Goal: Task Accomplishment & Management: Manage account settings

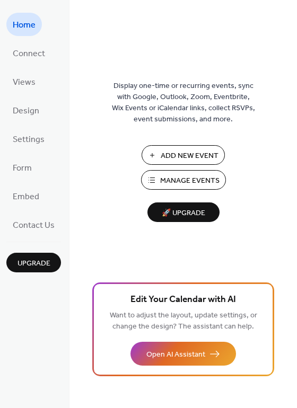
click at [202, 181] on span "Manage Events" at bounding box center [189, 180] width 59 height 11
click at [19, 80] on span "Views" at bounding box center [24, 82] width 23 height 17
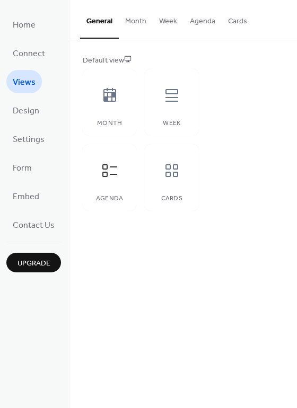
click at [21, 110] on span "Design" at bounding box center [26, 111] width 26 height 17
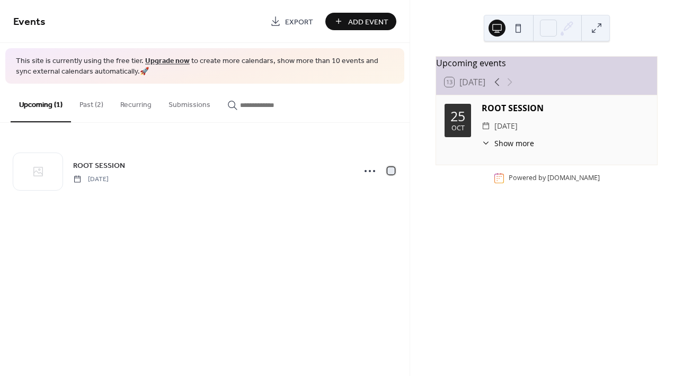
click at [393, 171] on div at bounding box center [390, 170] width 7 height 7
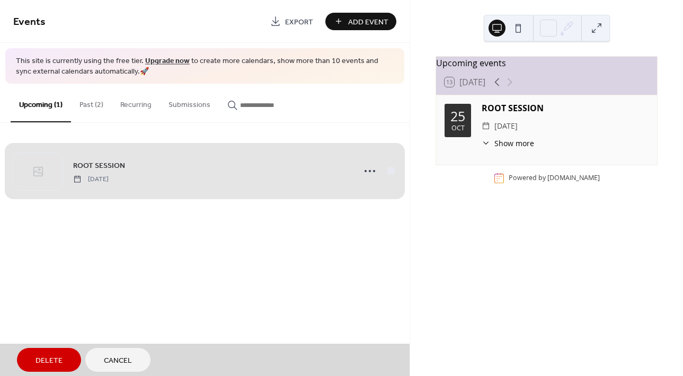
click at [393, 171] on div "ROOT SESSION Saturday, October 25, 2025" at bounding box center [204, 171] width 383 height 65
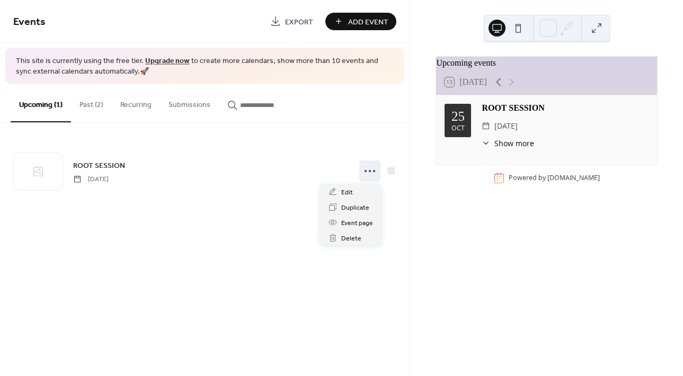
click at [368, 175] on icon at bounding box center [369, 171] width 17 height 17
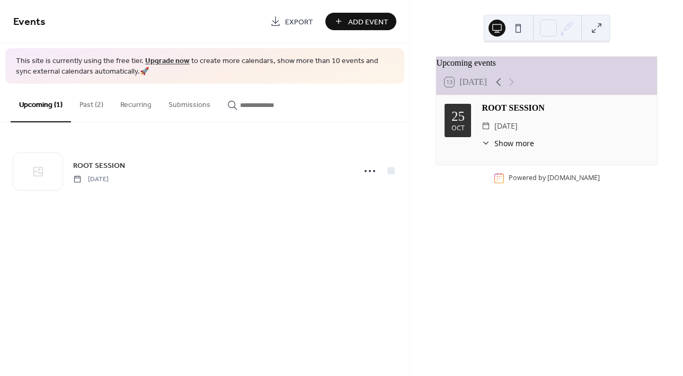
click at [486, 255] on div "Upcoming events 13 Today 25 Oct ROOT SESSION ​ Saturday, October 25, 2025 ​ Sho…" at bounding box center [546, 188] width 273 height 376
click at [84, 179] on span "[DATE]" at bounding box center [90, 179] width 35 height 10
click at [506, 148] on span "Show more" at bounding box center [514, 143] width 40 height 11
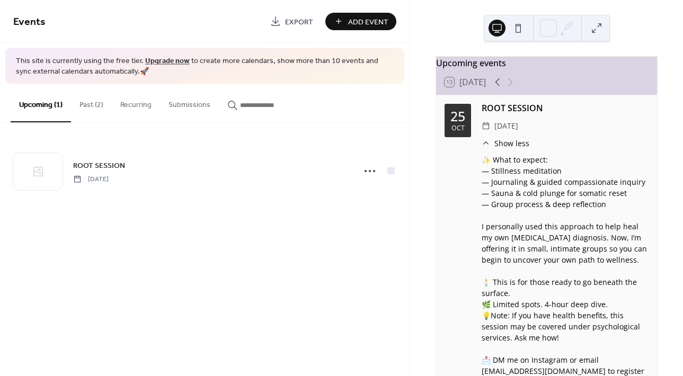
click at [496, 88] on icon at bounding box center [497, 82] width 13 height 13
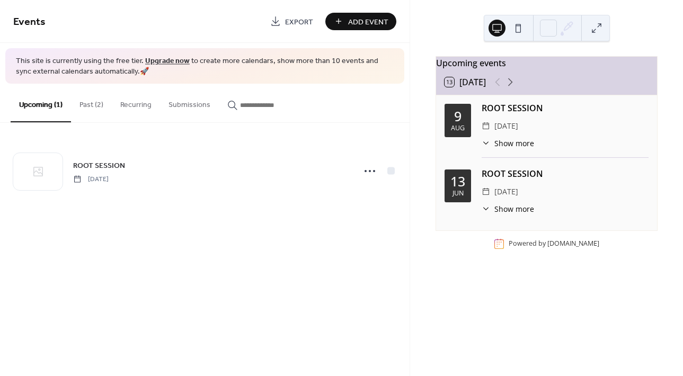
click at [509, 88] on icon at bounding box center [510, 82] width 13 height 13
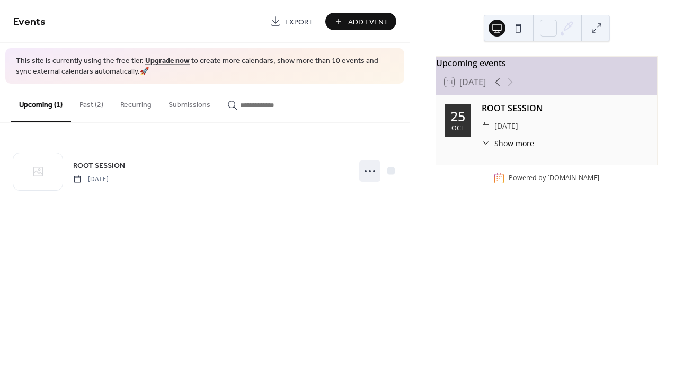
click at [367, 173] on icon at bounding box center [369, 171] width 17 height 17
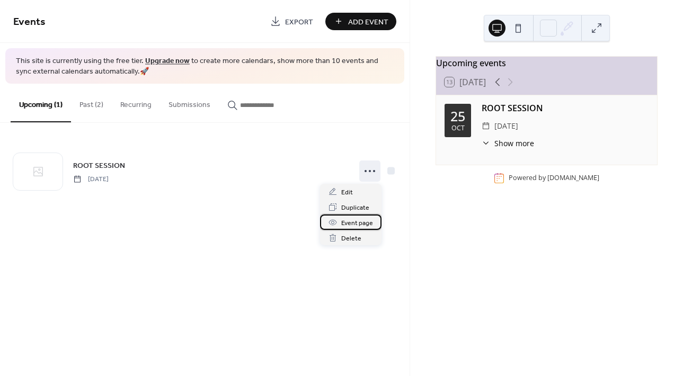
click at [353, 223] on span "Event page" at bounding box center [357, 223] width 32 height 11
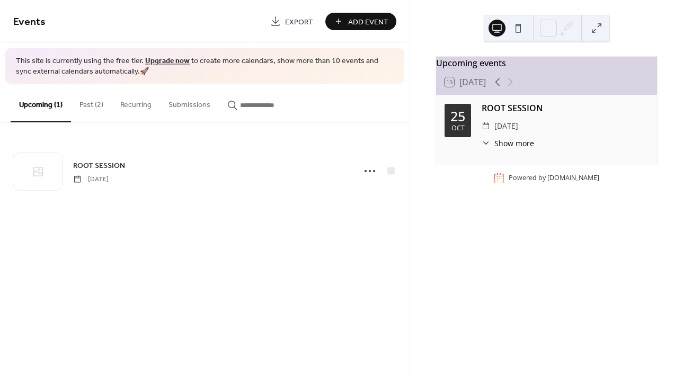
click at [106, 112] on button "Past (2)" at bounding box center [91, 103] width 41 height 38
click at [521, 36] on div at bounding box center [507, 27] width 38 height 25
click at [203, 105] on button "Submissions" at bounding box center [189, 103] width 59 height 38
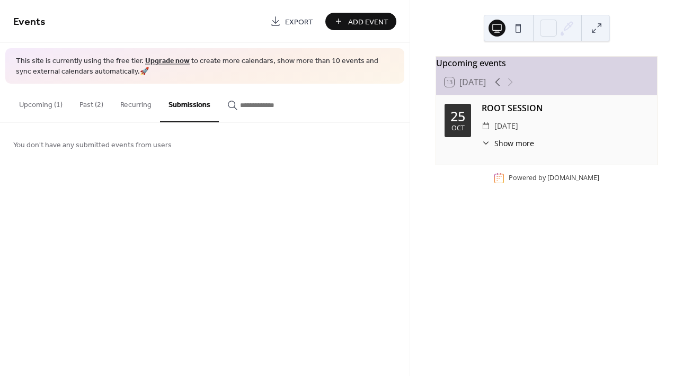
click at [129, 101] on button "Recurring" at bounding box center [136, 103] width 48 height 38
click at [94, 102] on button "Past (2)" at bounding box center [91, 103] width 41 height 38
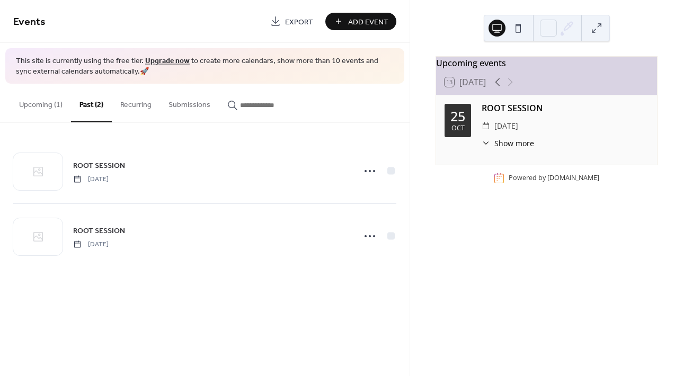
click at [31, 106] on button "Upcoming (1)" at bounding box center [41, 103] width 60 height 38
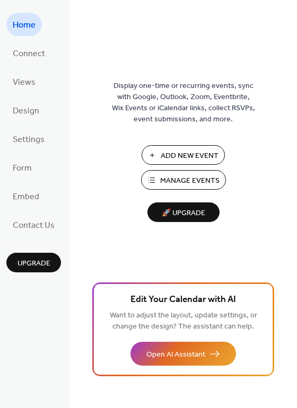
click at [189, 184] on span "Manage Events" at bounding box center [189, 180] width 59 height 11
click at [33, 114] on span "Design" at bounding box center [26, 111] width 26 height 17
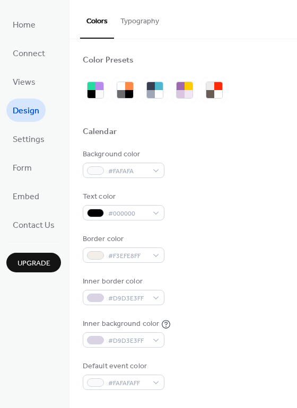
click at [37, 140] on span "Settings" at bounding box center [29, 139] width 32 height 17
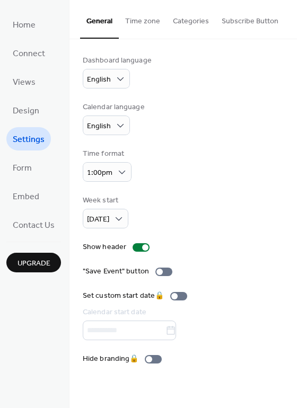
click at [26, 174] on span "Form" at bounding box center [22, 168] width 19 height 17
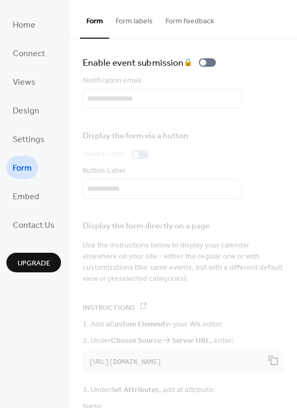
click at [32, 138] on span "Settings" at bounding box center [29, 139] width 32 height 17
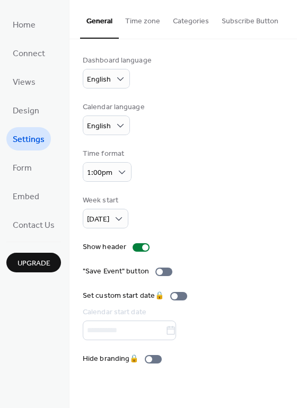
click at [198, 19] on button "Categories" at bounding box center [190, 19] width 49 height 38
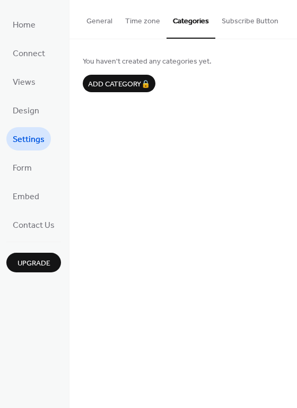
click at [243, 30] on button "Subscribe Button" at bounding box center [249, 19] width 69 height 38
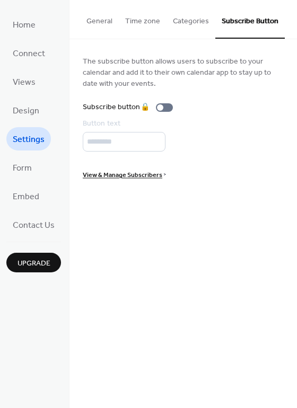
click at [146, 24] on button "Time zone" at bounding box center [143, 19] width 48 height 38
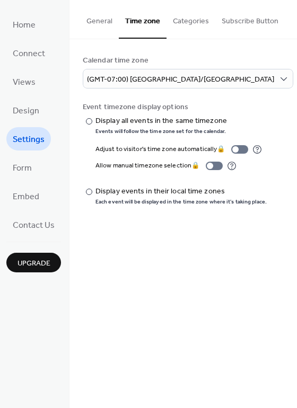
click at [30, 198] on span "Embed" at bounding box center [26, 197] width 26 height 17
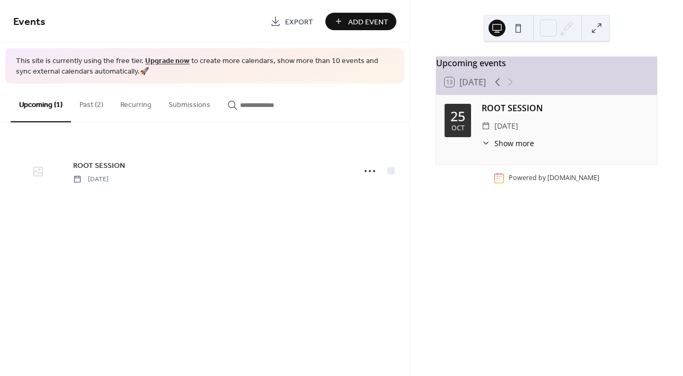
click at [52, 173] on div at bounding box center [37, 171] width 49 height 37
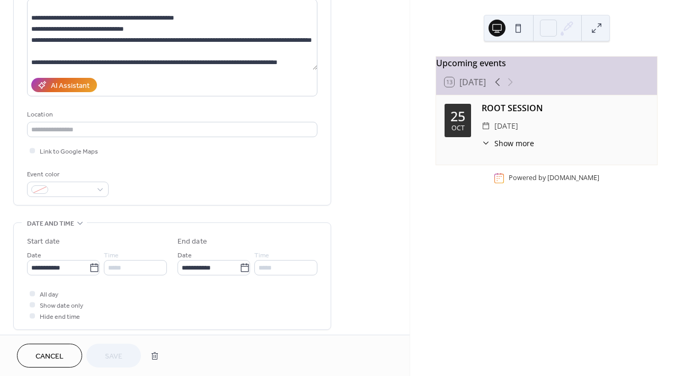
scroll to position [106, 0]
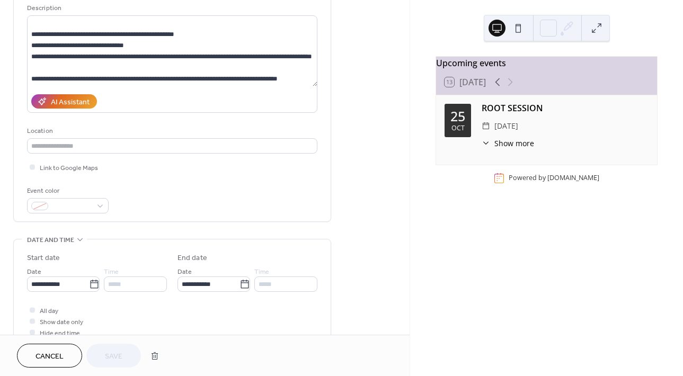
click at [487, 147] on icon at bounding box center [486, 143] width 8 height 8
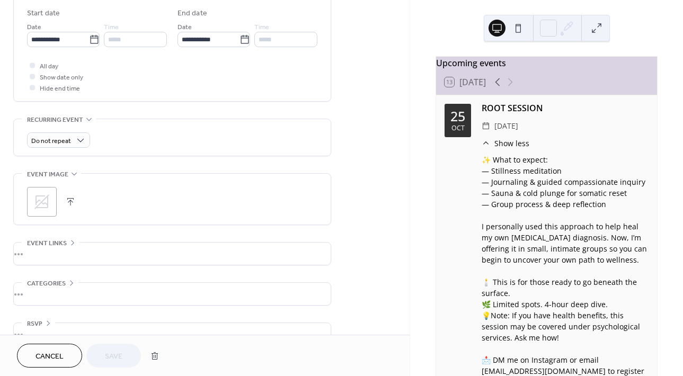
scroll to position [373, 0]
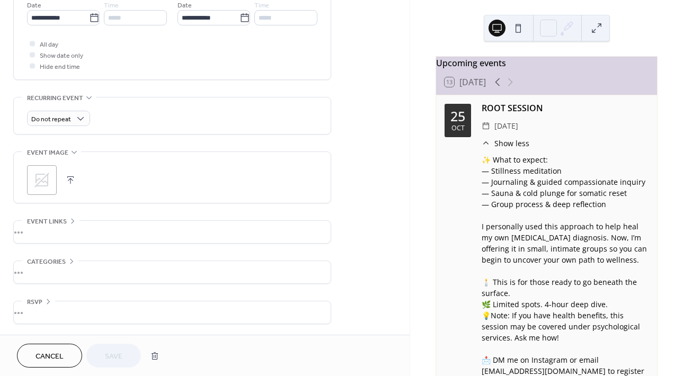
click at [71, 265] on div "•••" at bounding box center [172, 272] width 317 height 22
click at [71, 265] on div "Categories" at bounding box center [50, 260] width 57 height 11
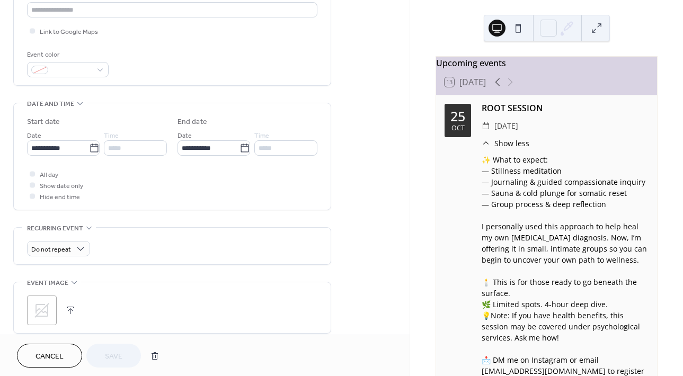
scroll to position [214, 0]
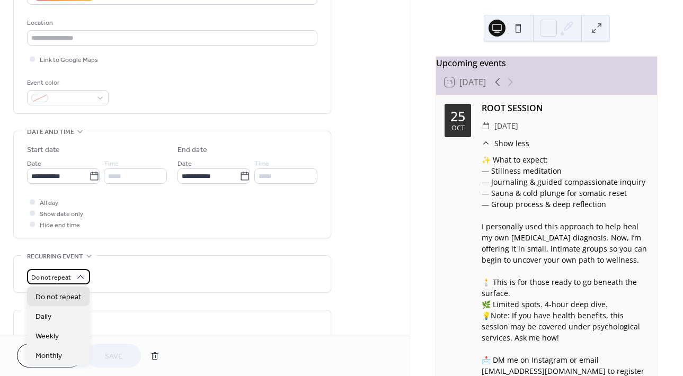
click at [85, 280] on div "Do not repeat" at bounding box center [58, 276] width 63 height 15
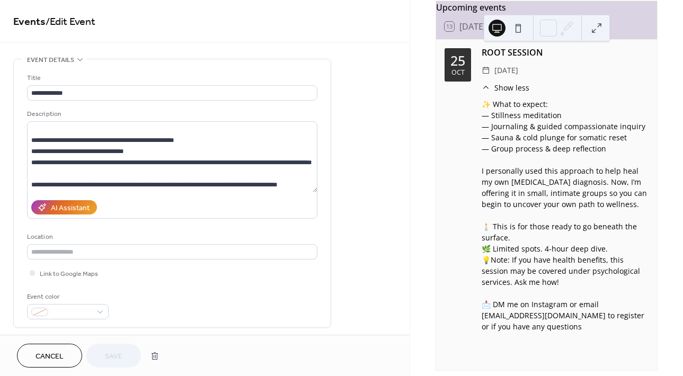
scroll to position [97, 0]
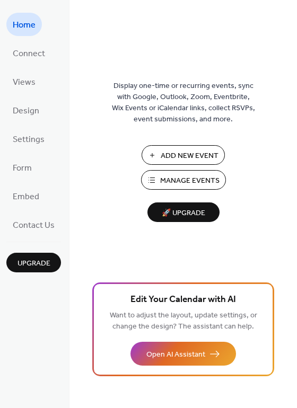
click at [26, 54] on span "Connect" at bounding box center [29, 54] width 32 height 17
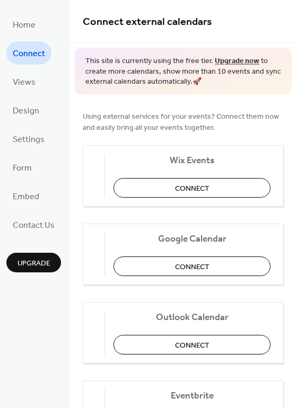
click at [3, 92] on div "Home Connect Views Design Settings Form Embed Contact Us Upgrade" at bounding box center [34, 204] width 69 height 408
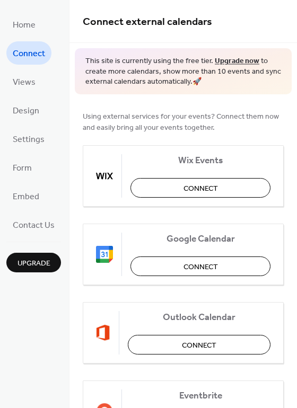
click at [32, 84] on span "Views" at bounding box center [24, 82] width 23 height 17
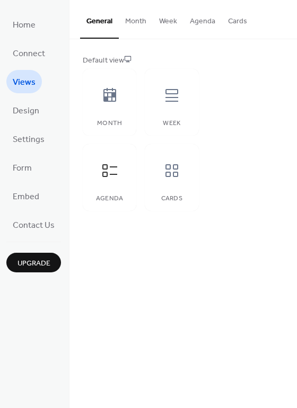
click at [32, 110] on span "Design" at bounding box center [26, 111] width 26 height 17
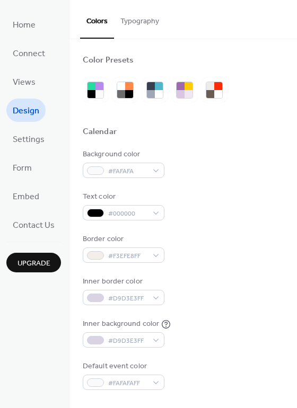
click at [30, 141] on span "Settings" at bounding box center [29, 139] width 32 height 17
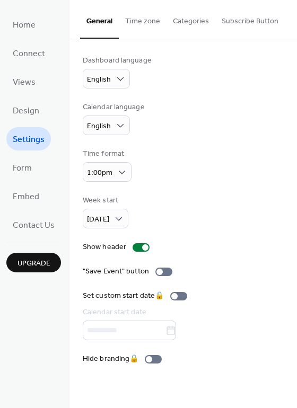
click at [24, 170] on span "Form" at bounding box center [22, 168] width 19 height 17
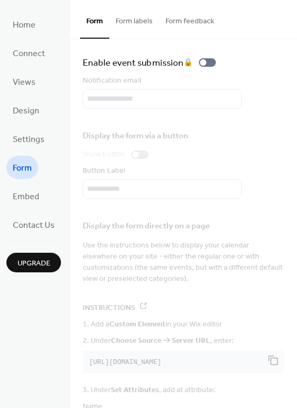
click at [140, 24] on button "Form labels" at bounding box center [134, 19] width 50 height 38
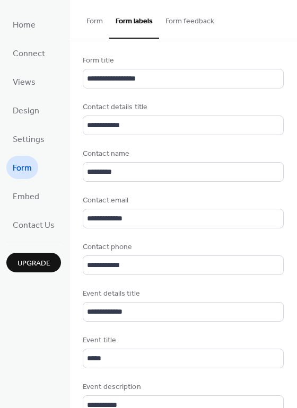
click at [209, 19] on button "Form feedback" at bounding box center [189, 19] width 61 height 38
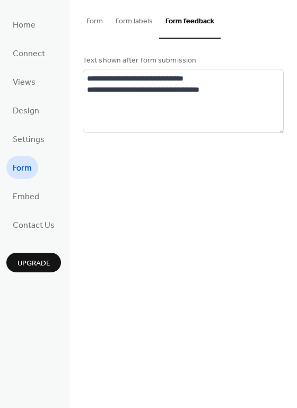
click at [88, 30] on button "Form" at bounding box center [94, 19] width 29 height 38
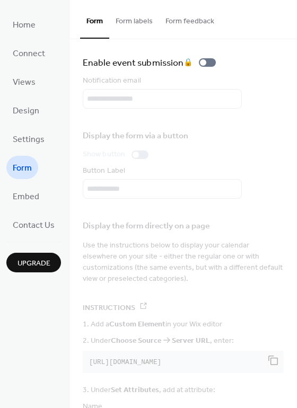
click at [24, 202] on span "Embed" at bounding box center [26, 197] width 26 height 17
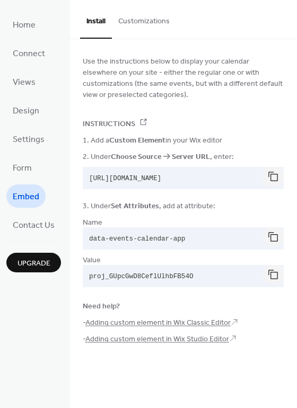
click at [50, 226] on span "Contact Us" at bounding box center [34, 225] width 42 height 17
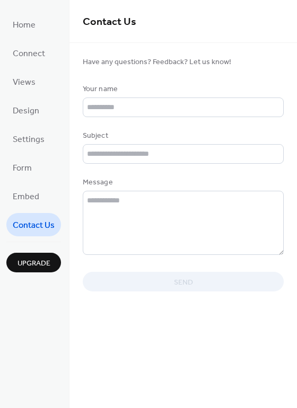
click at [26, 17] on span "Home" at bounding box center [24, 25] width 23 height 17
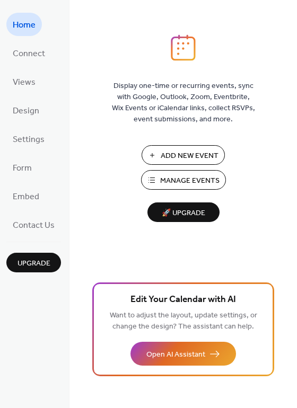
click at [192, 176] on span "Manage Events" at bounding box center [189, 180] width 59 height 11
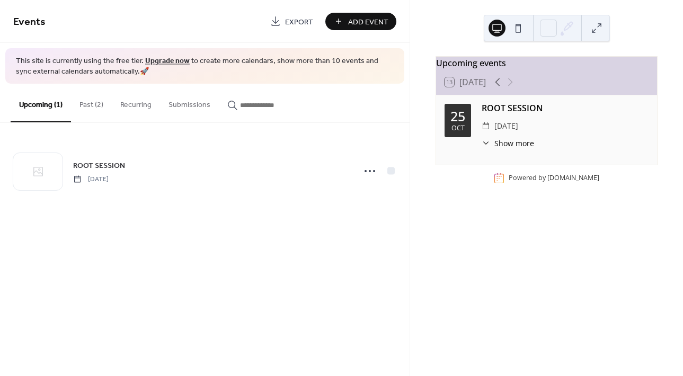
click at [104, 179] on span "[DATE]" at bounding box center [90, 179] width 35 height 10
click at [109, 148] on div "ROOT SESSION [DATE]" at bounding box center [204, 171] width 383 height 65
click at [188, 163] on div "ROOT SESSION [DATE]" at bounding box center [210, 171] width 275 height 24
click at [394, 172] on div at bounding box center [390, 170] width 7 height 7
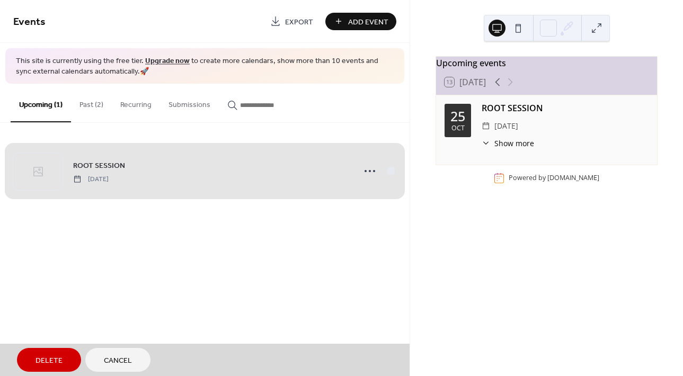
click at [509, 149] on span "Show more" at bounding box center [514, 143] width 40 height 11
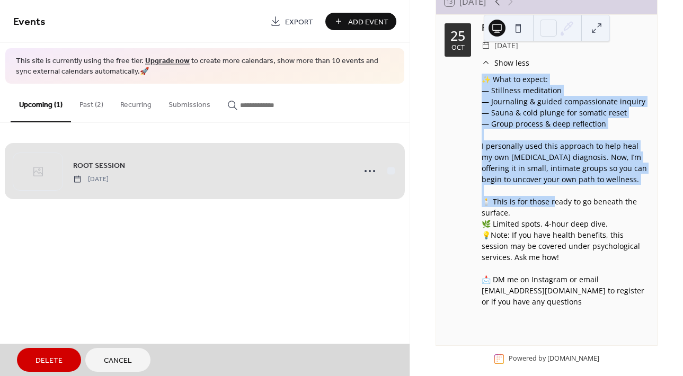
scroll to position [97, 0]
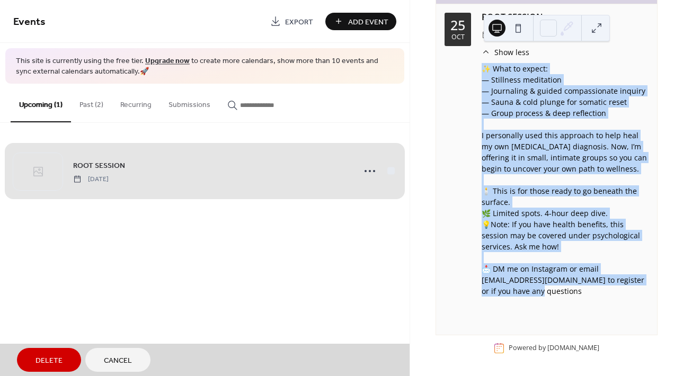
drag, startPoint x: 483, startPoint y: 168, endPoint x: 577, endPoint y: 293, distance: 156.7
click at [577, 293] on div "✨ What to expect: — Stillness meditation — Journaling & guided compassionate in…" at bounding box center [565, 191] width 167 height 256
copy div "✨ What to expect: — Stillness meditation — Journaling & guided compassionate in…"
click at [124, 106] on button "Recurring" at bounding box center [136, 103] width 48 height 38
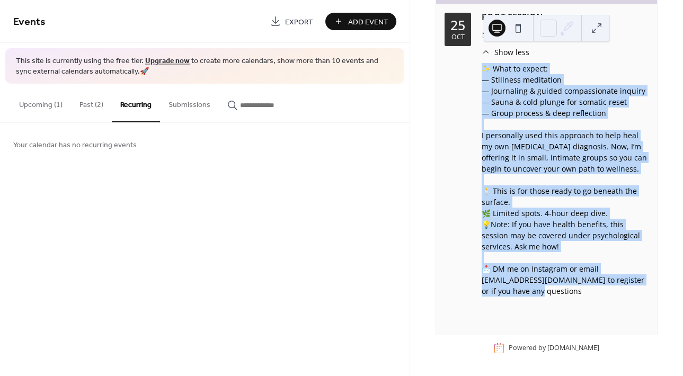
click at [94, 111] on button "Past (2)" at bounding box center [91, 103] width 41 height 38
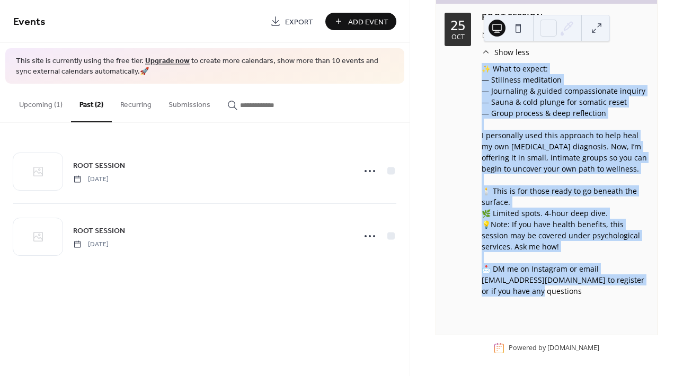
click at [41, 109] on button "Upcoming (1)" at bounding box center [41, 103] width 60 height 38
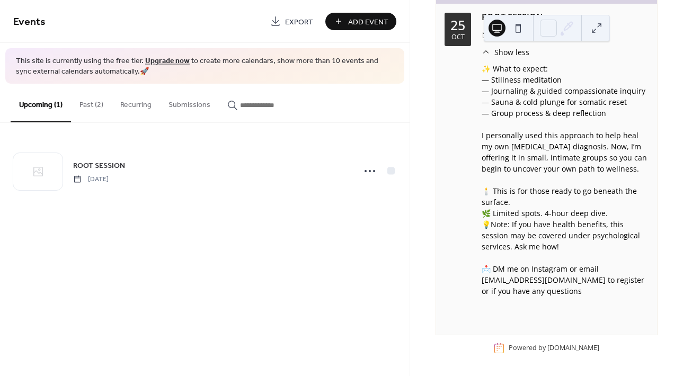
click at [225, 271] on div "Events Export Add Event This site is currently using the free tier. Upgrade now…" at bounding box center [204, 188] width 409 height 376
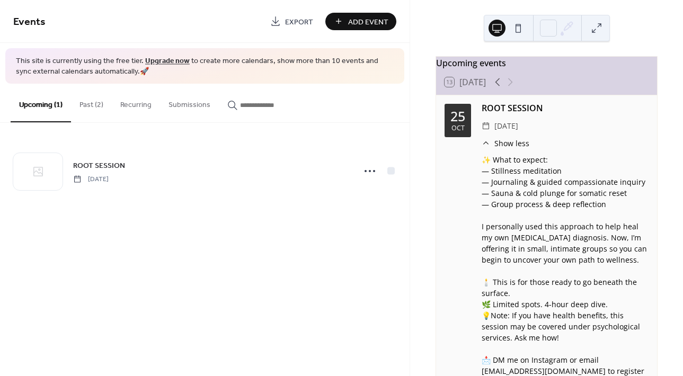
click at [498, 86] on icon at bounding box center [497, 82] width 5 height 8
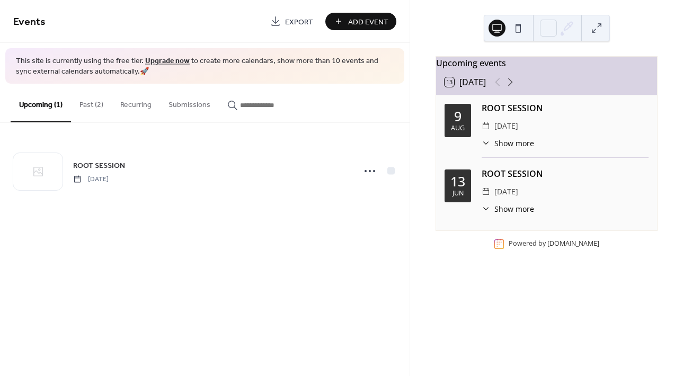
click at [513, 86] on icon at bounding box center [510, 82] width 5 height 8
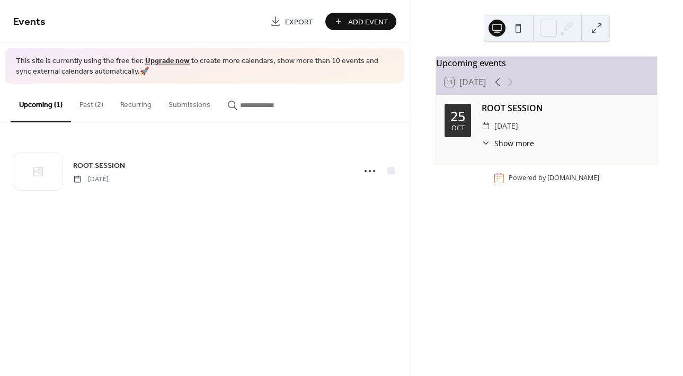
drag, startPoint x: 598, startPoint y: 69, endPoint x: 466, endPoint y: 83, distance: 132.6
click at [466, 83] on div "13 [DATE]" at bounding box center [546, 81] width 221 height 25
click at [97, 103] on button "Past (2)" at bounding box center [91, 103] width 41 height 38
click at [547, 90] on div "13 [DATE]" at bounding box center [546, 81] width 221 height 25
click at [393, 170] on div at bounding box center [390, 170] width 7 height 7
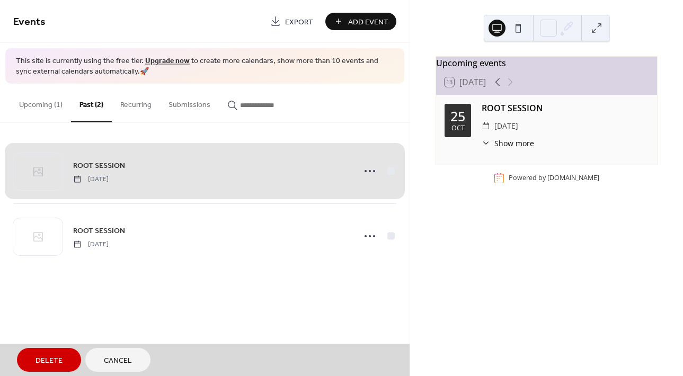
click at [393, 170] on div "ROOT SESSION [DATE]" at bounding box center [204, 171] width 383 height 65
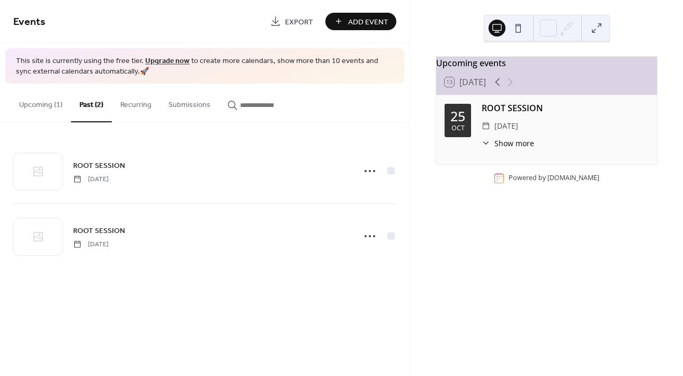
click at [370, 172] on icon at bounding box center [369, 171] width 17 height 17
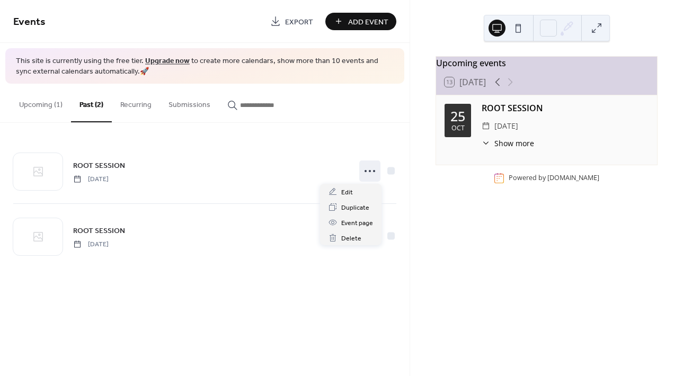
click at [38, 106] on button "Upcoming (1)" at bounding box center [41, 103] width 60 height 38
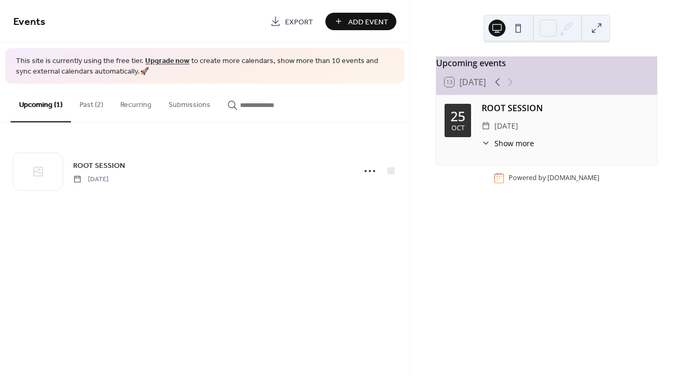
click at [373, 172] on icon at bounding box center [369, 171] width 17 height 17
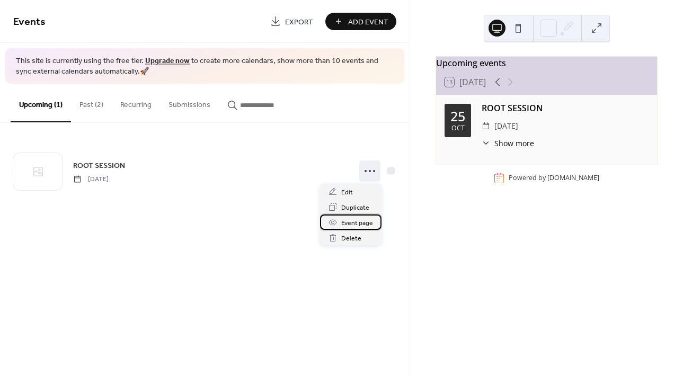
click at [355, 219] on span "Event page" at bounding box center [357, 223] width 32 height 11
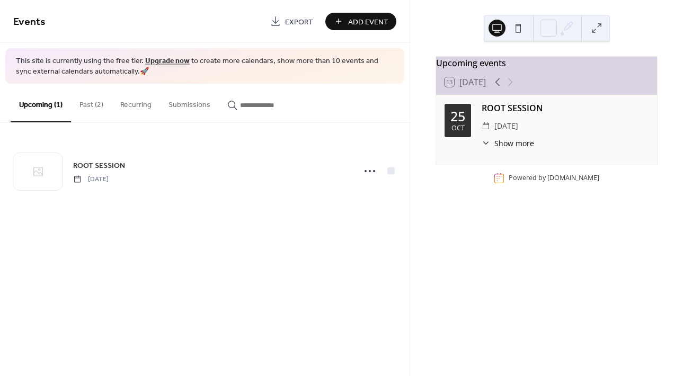
click at [90, 104] on button "Past (2)" at bounding box center [91, 103] width 41 height 38
click at [366, 176] on icon at bounding box center [369, 171] width 17 height 17
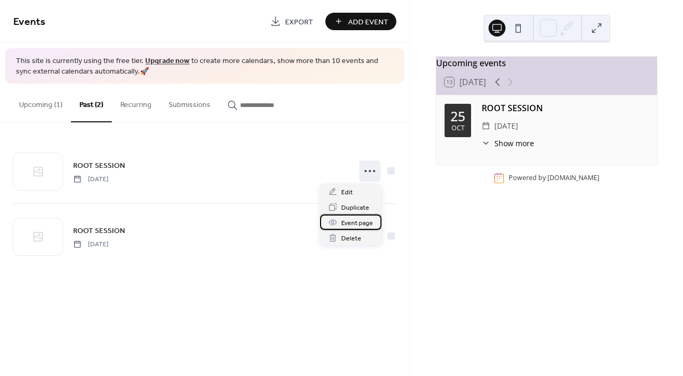
click at [359, 225] on span "Event page" at bounding box center [357, 223] width 32 height 11
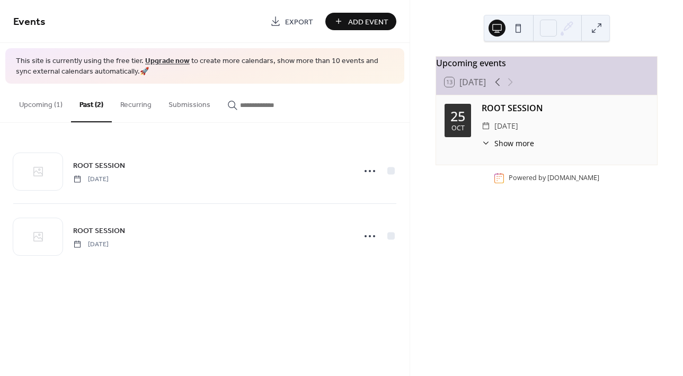
click at [52, 99] on button "Upcoming (1)" at bounding box center [41, 103] width 60 height 38
click at [364, 20] on span "Add Event" at bounding box center [368, 21] width 40 height 11
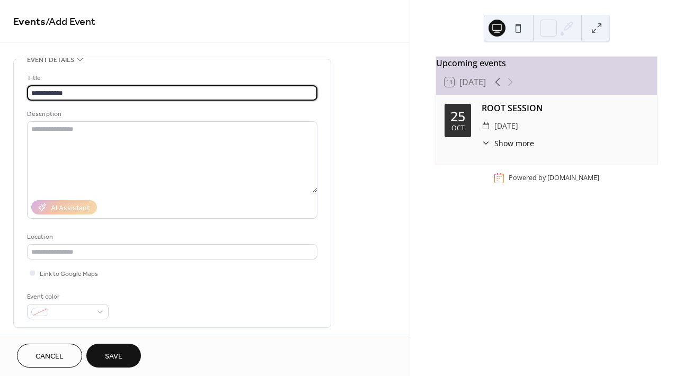
type input "**********"
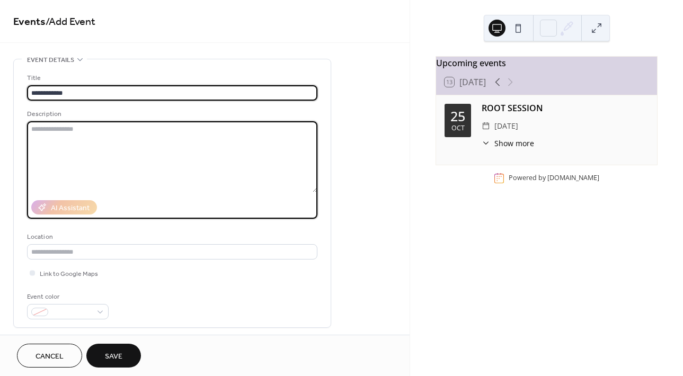
click at [104, 131] on textarea at bounding box center [172, 156] width 290 height 71
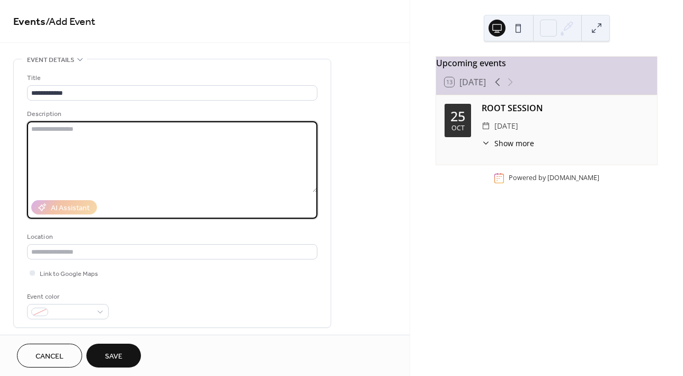
paste textarea "**********"
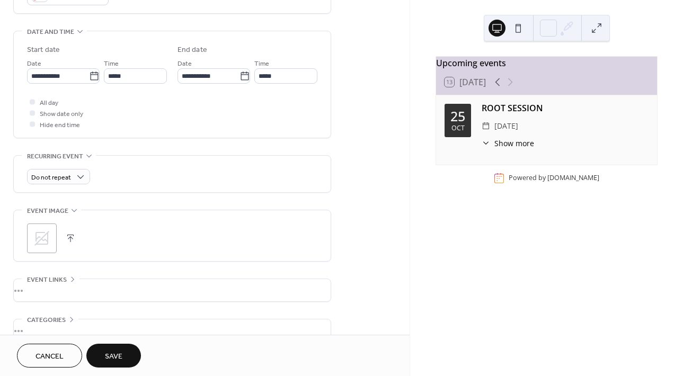
scroll to position [318, 0]
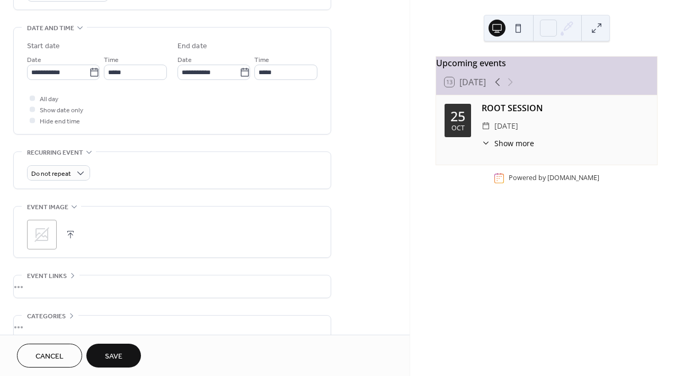
type textarea "**********"
click at [34, 109] on div at bounding box center [32, 108] width 5 height 5
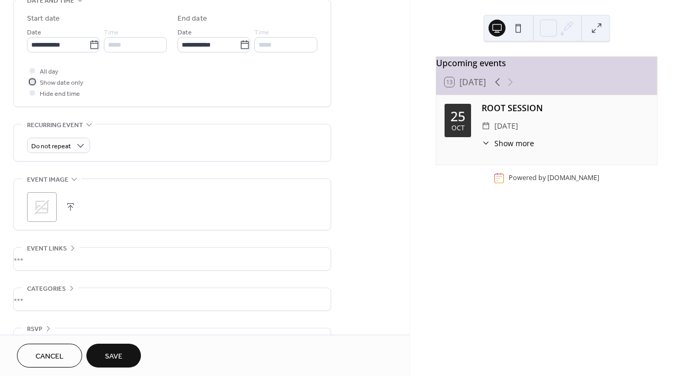
scroll to position [373, 0]
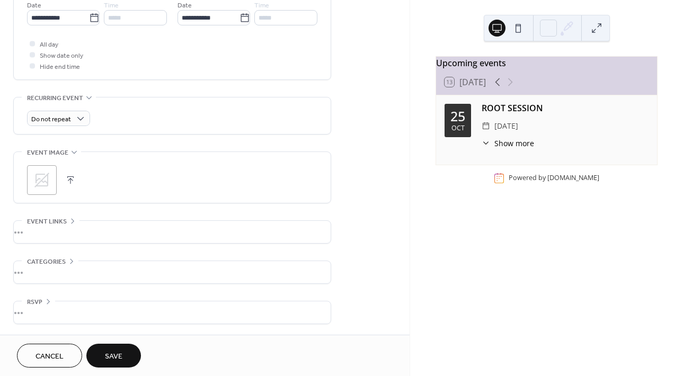
click at [112, 356] on span "Save" at bounding box center [113, 356] width 17 height 11
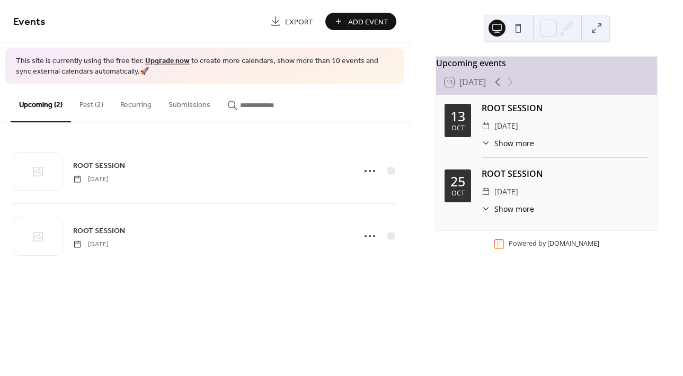
click at [370, 169] on icon at bounding box center [369, 171] width 17 height 17
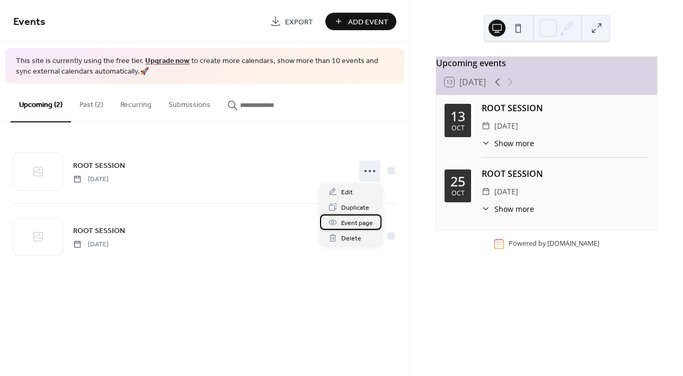
click at [345, 218] on span "Event page" at bounding box center [357, 223] width 32 height 11
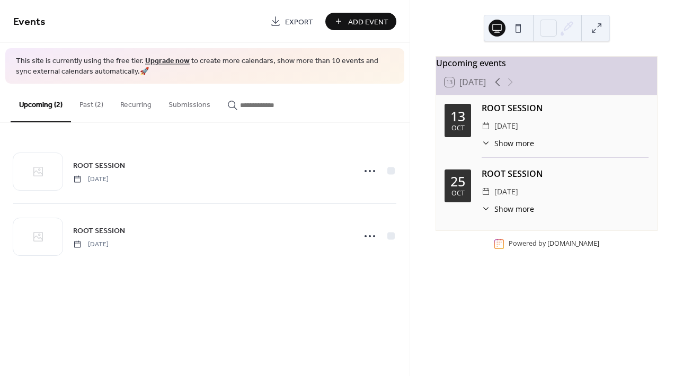
click at [90, 106] on button "Past (2)" at bounding box center [91, 103] width 41 height 38
click at [373, 239] on icon at bounding box center [369, 236] width 17 height 17
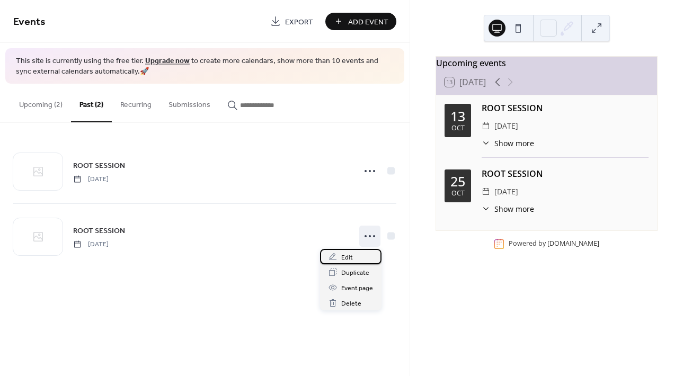
click at [357, 259] on div "Edit" at bounding box center [350, 256] width 61 height 15
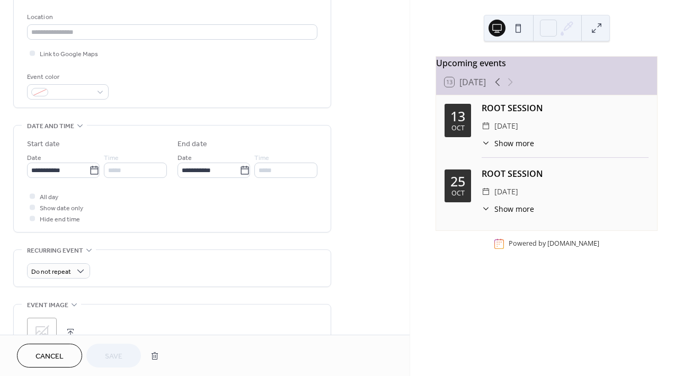
scroll to position [318, 0]
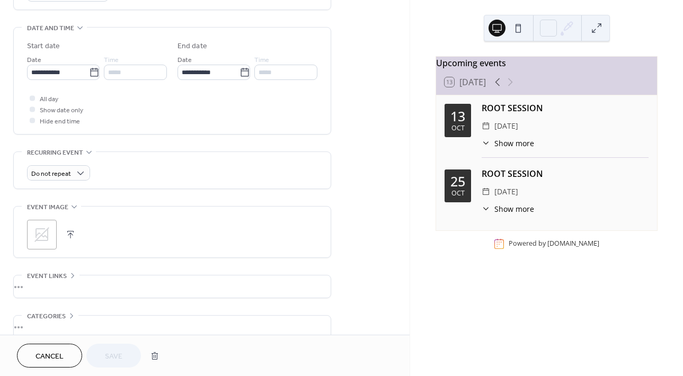
click at [94, 74] on icon at bounding box center [94, 72] width 11 height 11
click at [89, 74] on input "**********" at bounding box center [58, 72] width 62 height 15
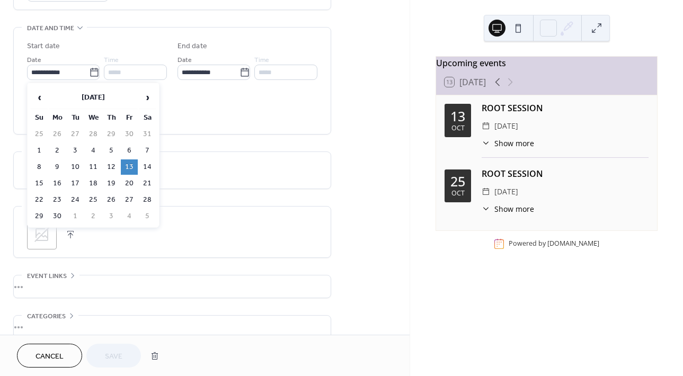
click at [144, 97] on span "›" at bounding box center [147, 97] width 16 height 21
click at [146, 177] on td "25" at bounding box center [147, 183] width 17 height 15
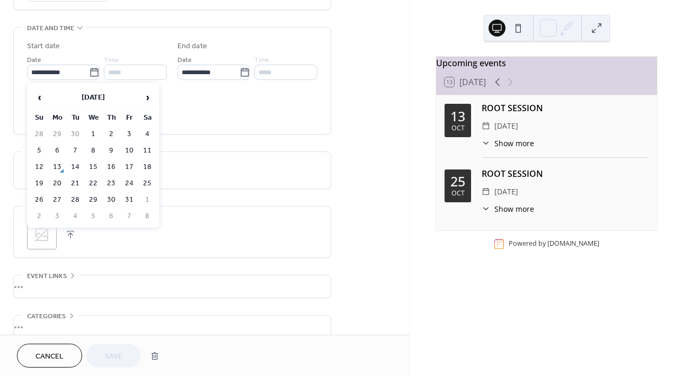
type input "**********"
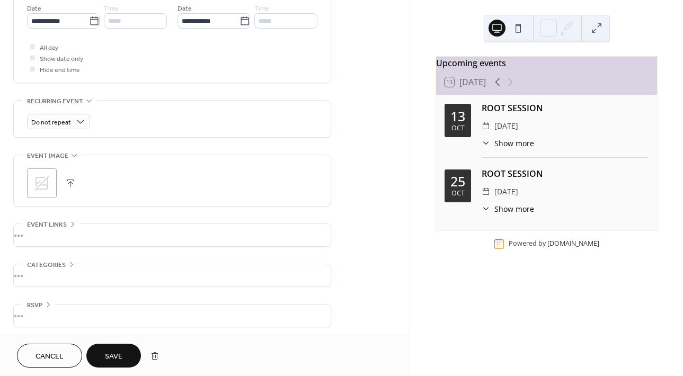
scroll to position [373, 0]
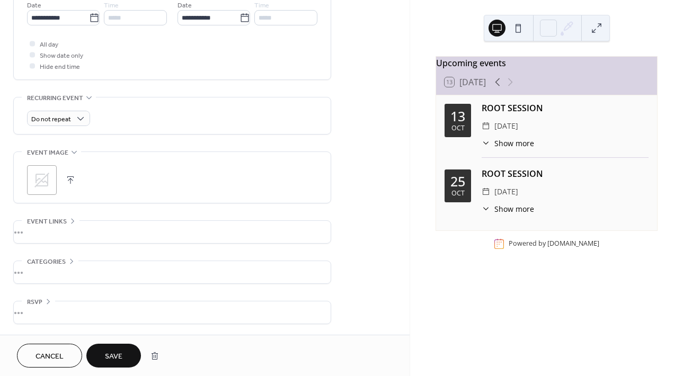
click at [118, 351] on span "Save" at bounding box center [113, 356] width 17 height 11
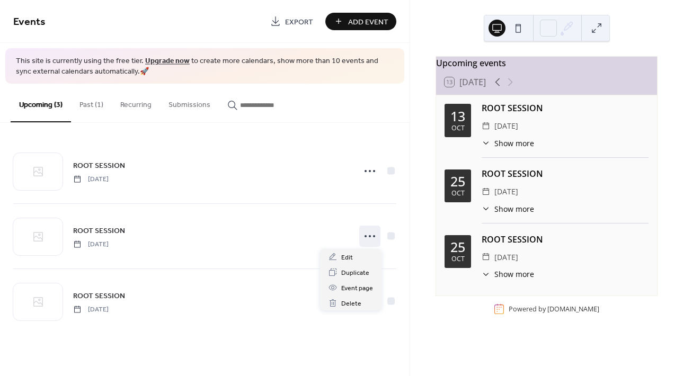
click at [368, 237] on icon at bounding box center [369, 236] width 17 height 17
click at [360, 287] on span "Event page" at bounding box center [357, 288] width 32 height 11
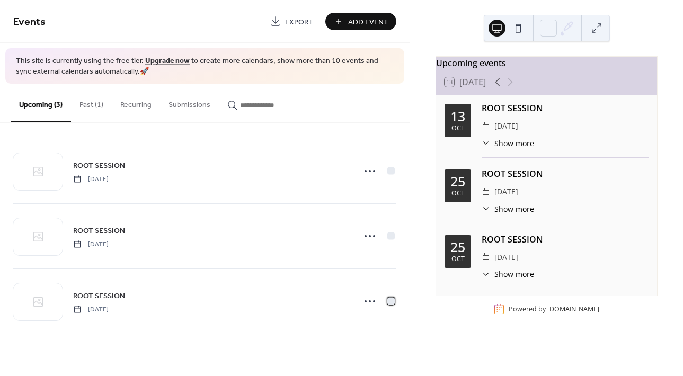
click at [393, 302] on div at bounding box center [390, 301] width 7 height 7
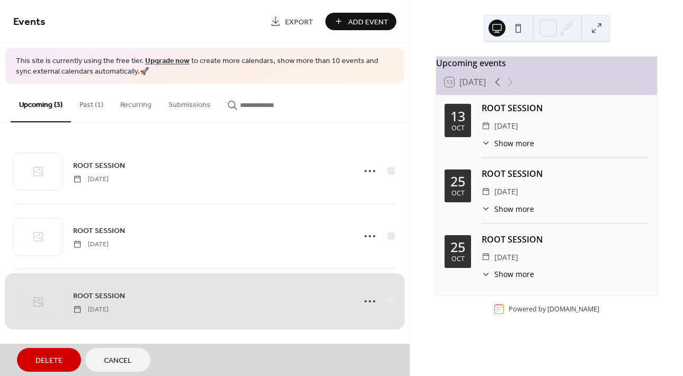
click at [373, 302] on div "ROOT SESSION [DATE]" at bounding box center [204, 301] width 383 height 65
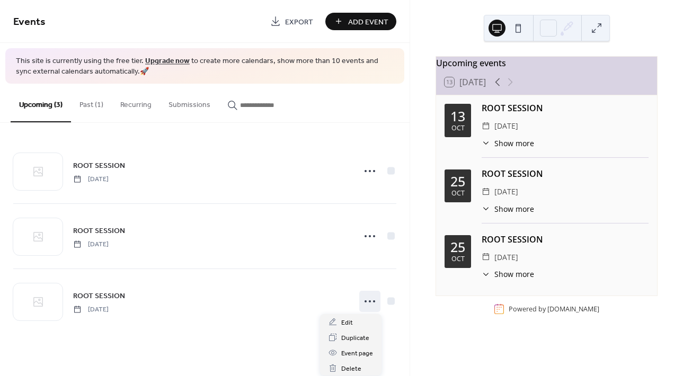
click at [374, 301] on circle at bounding box center [374, 301] width 2 height 2
click at [341, 348] on div "Event page" at bounding box center [350, 352] width 61 height 15
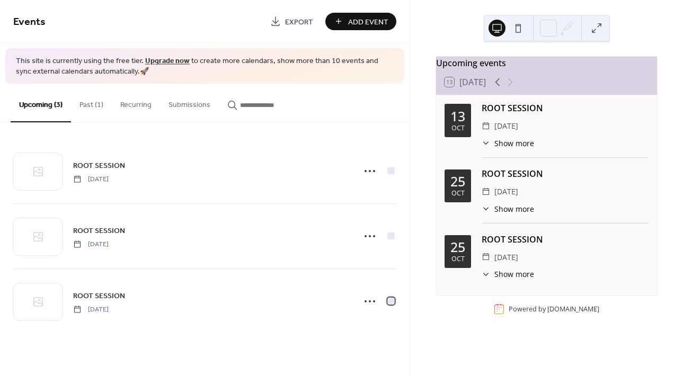
click at [392, 302] on div at bounding box center [390, 301] width 7 height 7
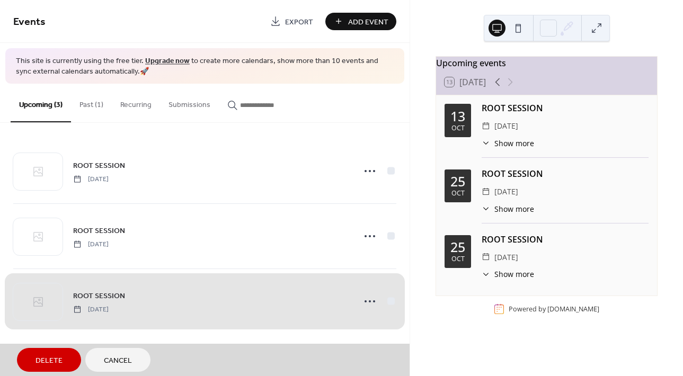
click at [391, 170] on div "ROOT SESSION [DATE]" at bounding box center [204, 171] width 383 height 65
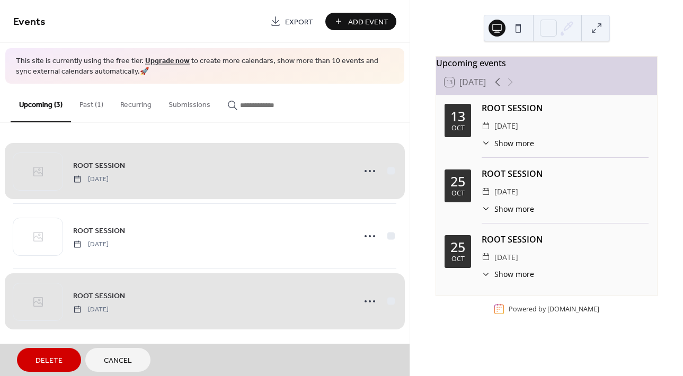
click at [53, 360] on span "Delete" at bounding box center [48, 360] width 27 height 11
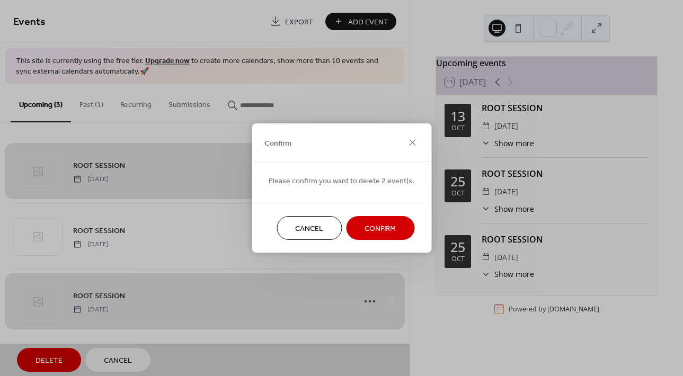
click at [385, 230] on span "Confirm" at bounding box center [379, 229] width 31 height 11
